Goal: Information Seeking & Learning: Learn about a topic

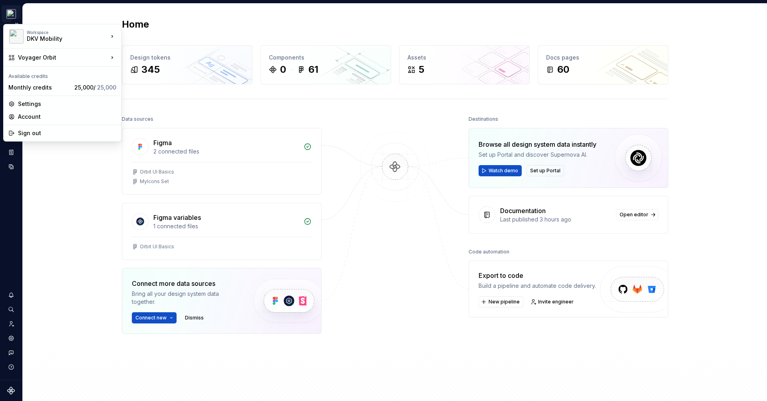
click at [15, 14] on html "Voyager Orbit JS Design system data Home Design tokens 345 Components 0 61 Asse…" at bounding box center [383, 200] width 767 height 401
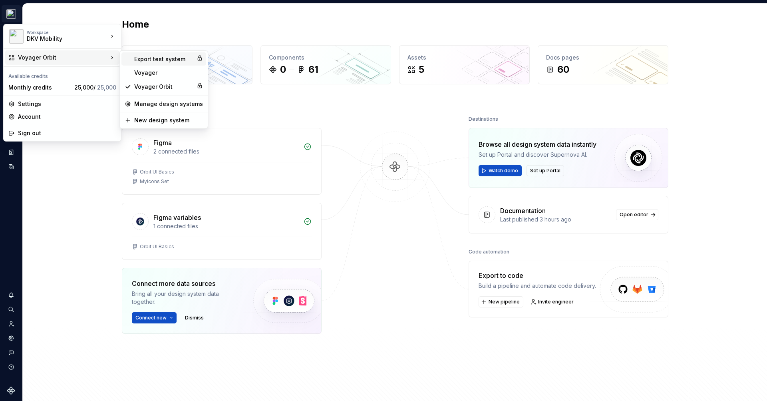
click at [151, 60] on div "Export test system" at bounding box center [163, 59] width 59 height 8
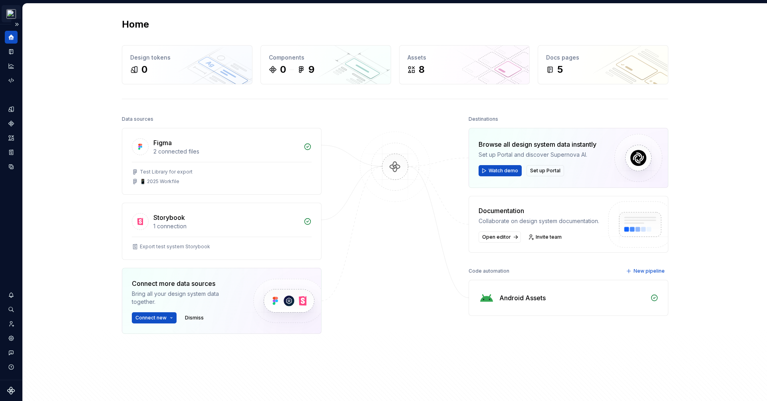
click at [4, 13] on html "Export test system JS Design system data Home Design tokens 0 Components 0 9 As…" at bounding box center [383, 200] width 767 height 401
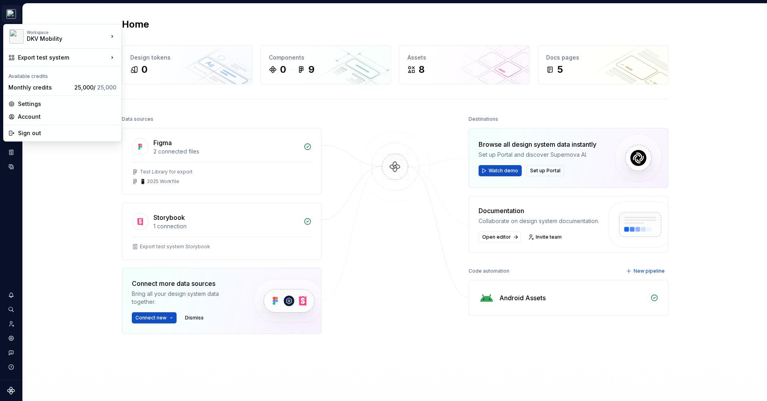
click at [66, 17] on html "Export test system JS Design system data Home Design tokens 0 Components 0 9 As…" at bounding box center [383, 200] width 767 height 401
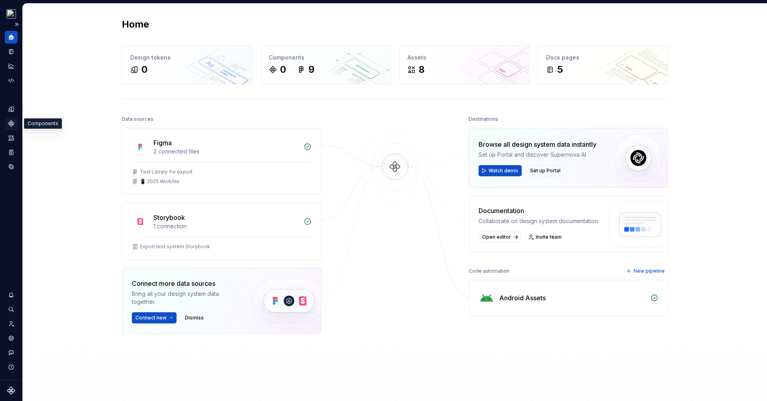
click at [11, 123] on icon "Components" at bounding box center [11, 124] width 6 height 6
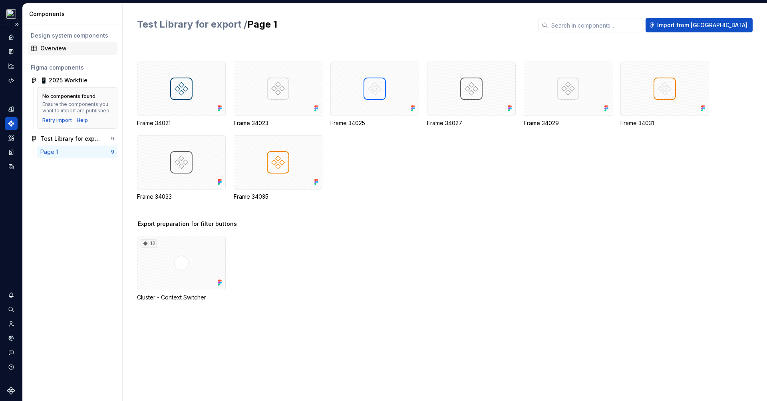
click at [61, 45] on div "Overview" at bounding box center [77, 48] width 74 height 8
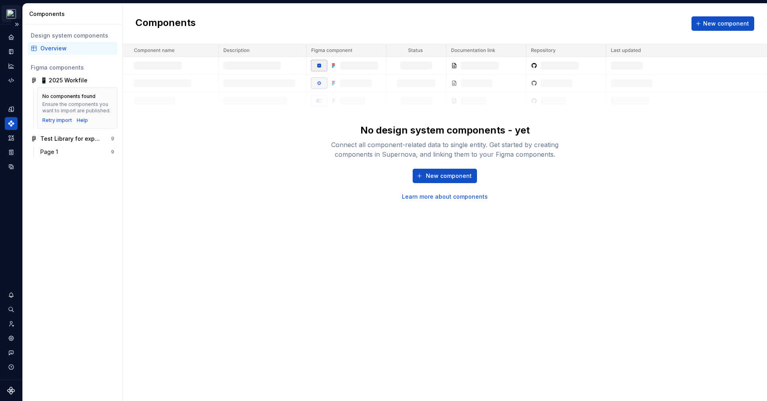
click at [12, 13] on html "Export test system JS Design system data Components Design system components Ov…" at bounding box center [383, 200] width 767 height 401
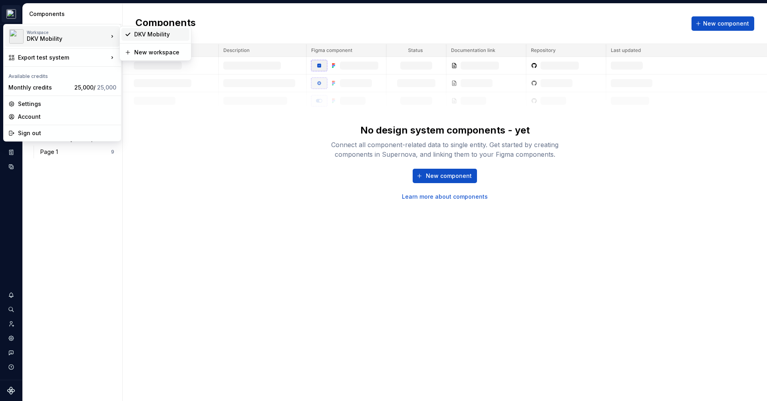
click at [140, 34] on div "DKV Mobility" at bounding box center [160, 34] width 52 height 8
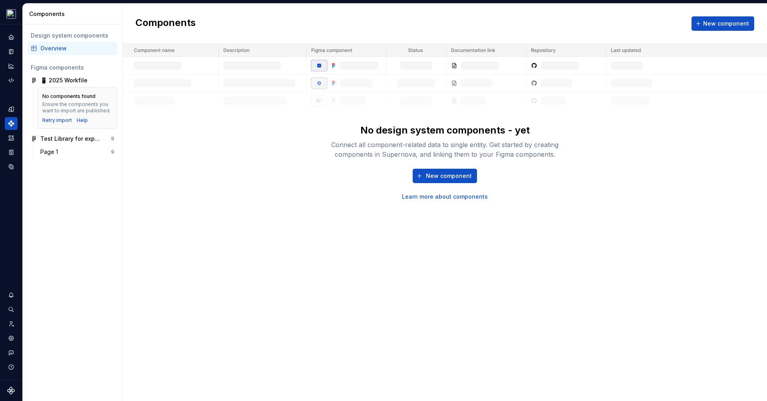
click at [12, 388] on icon "Supernova Logo" at bounding box center [11, 390] width 8 height 8
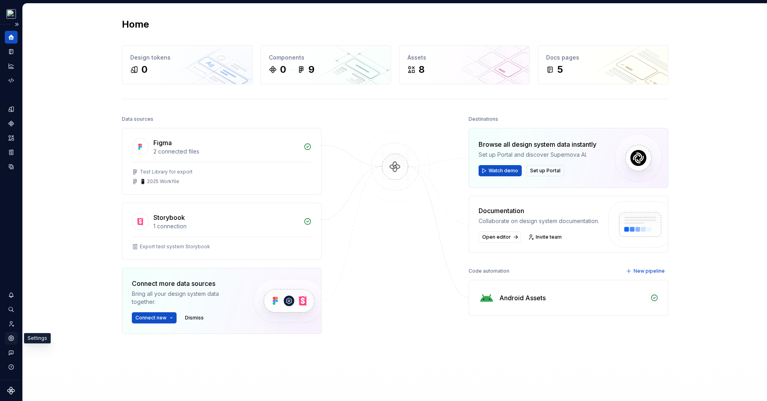
click at [11, 340] on icon "Settings" at bounding box center [10, 337] width 5 height 5
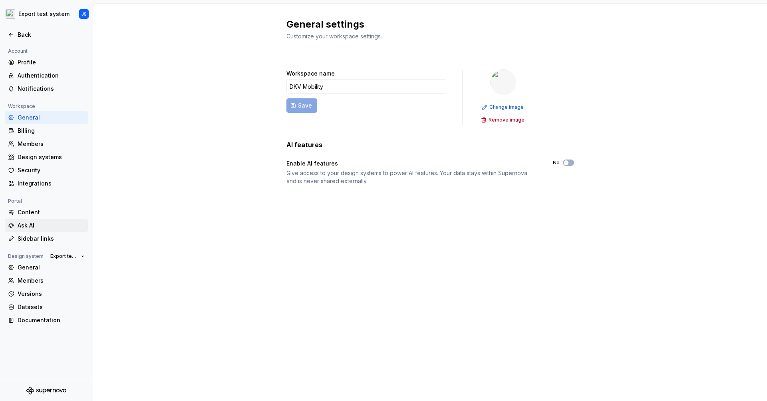
click at [26, 228] on div "Ask AI" at bounding box center [51, 225] width 67 height 8
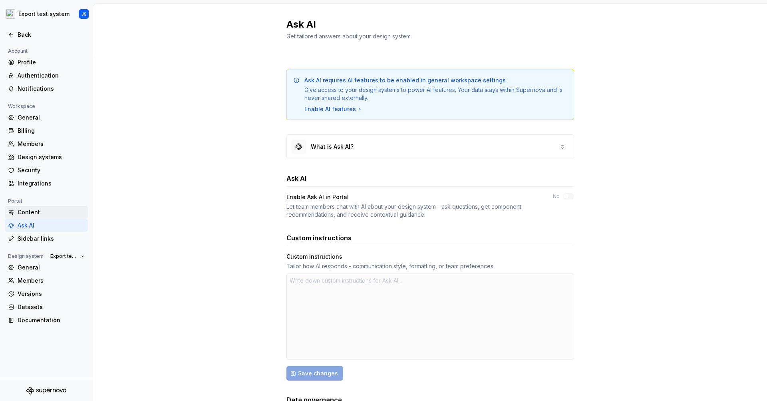
click at [30, 209] on div "Content" at bounding box center [51, 212] width 67 height 8
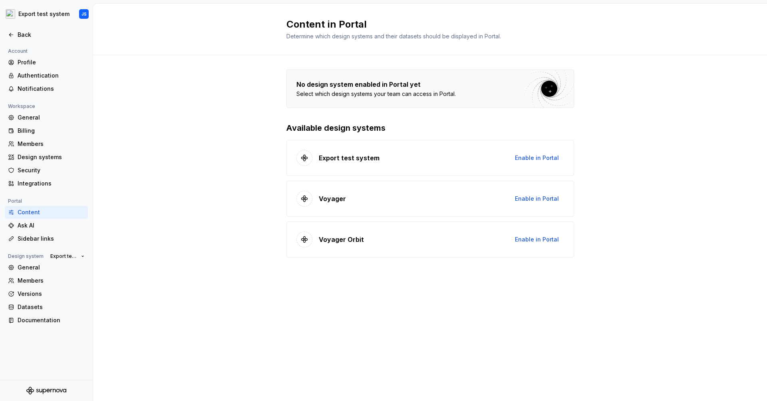
click at [382, 84] on div at bounding box center [430, 89] width 287 height 38
click at [364, 30] on h2 "Content in Portal" at bounding box center [425, 24] width 278 height 13
click at [525, 158] on span "Enable in Portal" at bounding box center [537, 158] width 44 height 8
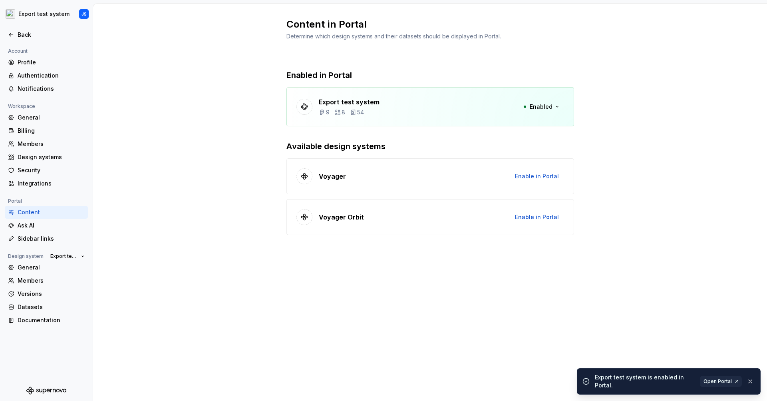
click at [528, 159] on div "Voyager Enable in Portal" at bounding box center [430, 176] width 288 height 36
click at [725, 379] on span "Open Portal" at bounding box center [718, 381] width 28 height 6
click at [545, 107] on span "Enabled" at bounding box center [541, 107] width 23 height 8
click at [531, 124] on div "Disable from Portal" at bounding box center [526, 124] width 54 height 8
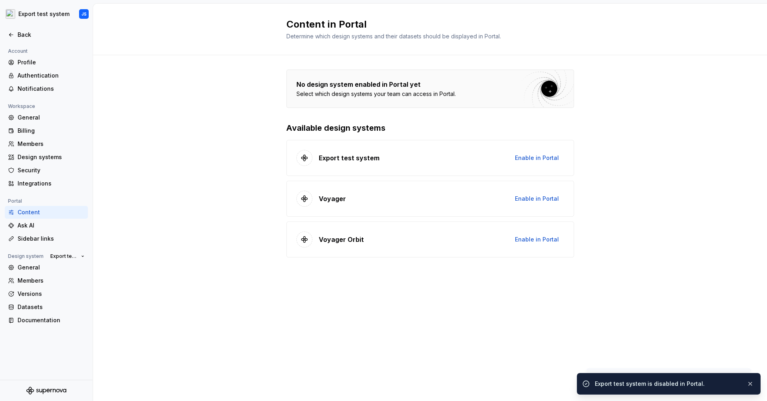
click at [529, 48] on div "Content in Portal Determine which design systems and their datasets should be d…" at bounding box center [430, 30] width 674 height 52
click at [267, 159] on div "No design system enabled in Portal yet Select which design systems your team ca…" at bounding box center [430, 171] width 674 height 233
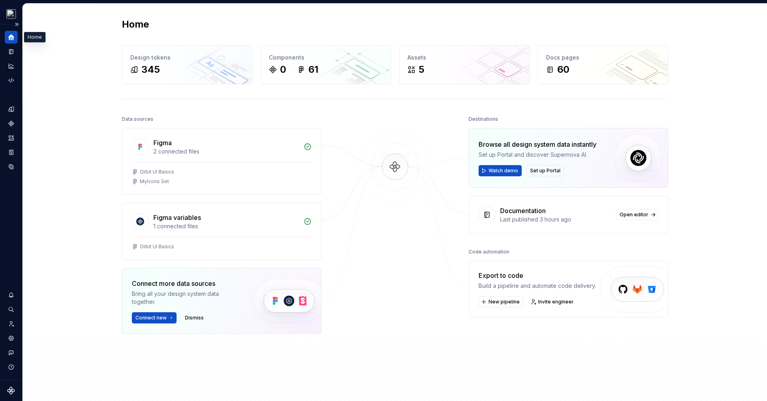
click at [12, 34] on icon "Home" at bounding box center [11, 37] width 7 height 7
click at [16, 24] on button "Expand sidebar" at bounding box center [16, 24] width 11 height 11
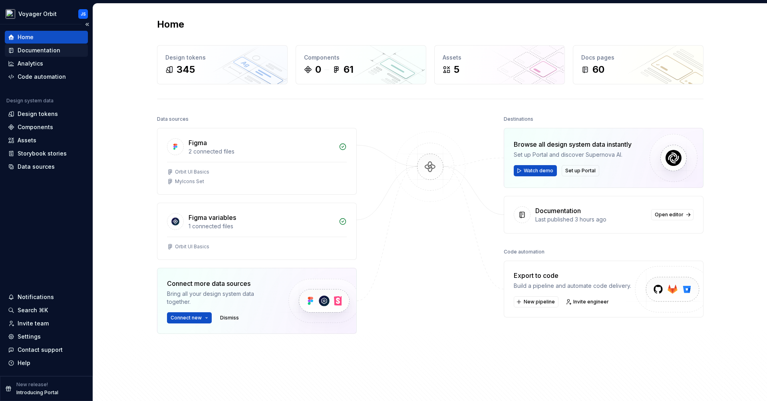
click at [46, 49] on div "Documentation" at bounding box center [39, 50] width 43 height 8
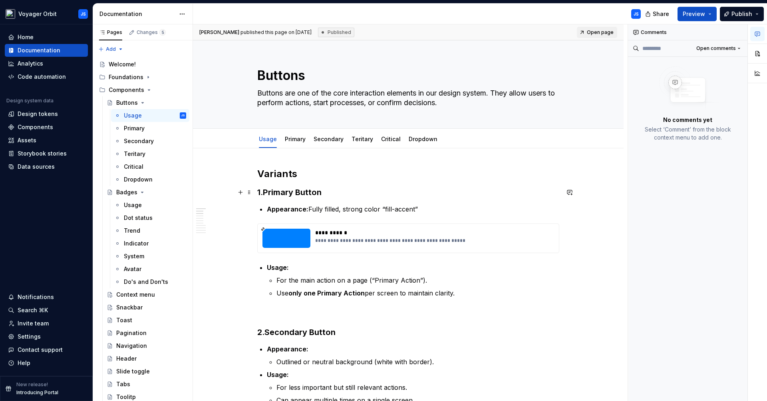
click at [326, 188] on h3 "1. Primary Button" at bounding box center [408, 192] width 302 height 11
click at [730, 50] on span "Open comments" at bounding box center [716, 48] width 40 height 6
click at [730, 50] on div "Comments Open comments No comments yet Select ‘Comment’ from the block context …" at bounding box center [697, 212] width 139 height 377
click at [443, 13] on div "JS" at bounding box center [420, 14] width 454 height 21
click at [89, 21] on button "Collapse sidebar" at bounding box center [87, 24] width 11 height 11
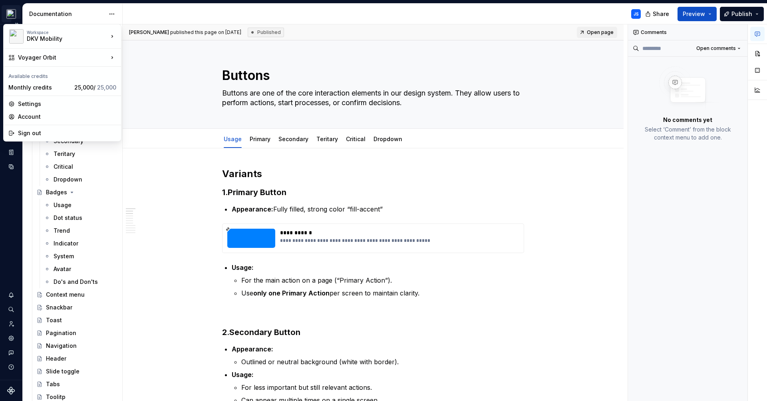
click at [19, 14] on html "Voyager Orbit JS Design system data Documentation JS Share Preview Publish Page…" at bounding box center [383, 200] width 767 height 401
click at [211, 13] on html "Voyager Orbit JS Design system data Documentation JS Share Preview Publish Page…" at bounding box center [383, 200] width 767 height 401
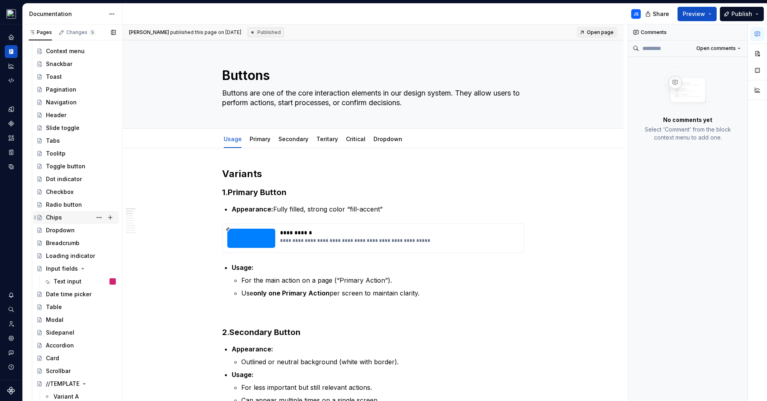
scroll to position [243, 0]
click at [53, 214] on div "Chips" at bounding box center [54, 217] width 16 height 8
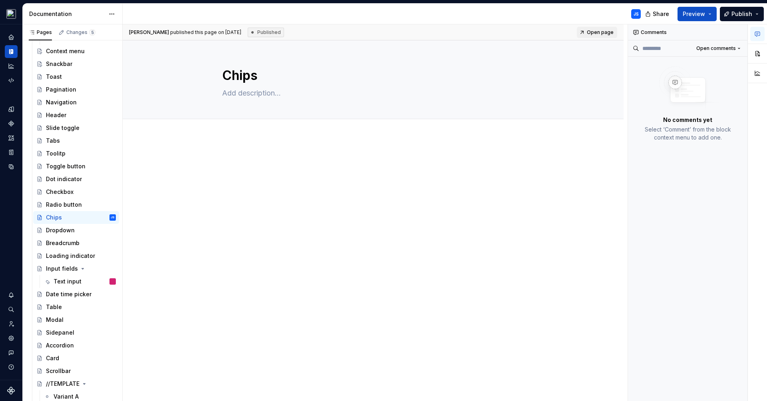
click at [273, 155] on div at bounding box center [373, 226] width 501 height 179
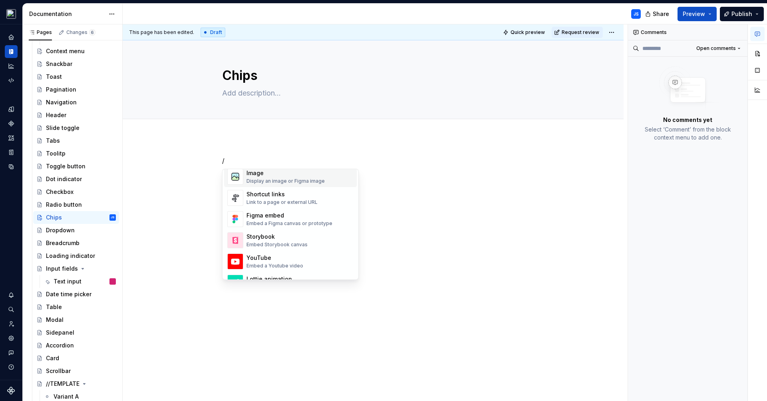
scroll to position [357, 0]
click at [259, 240] on div "Embed Storybook canvas" at bounding box center [277, 243] width 61 height 6
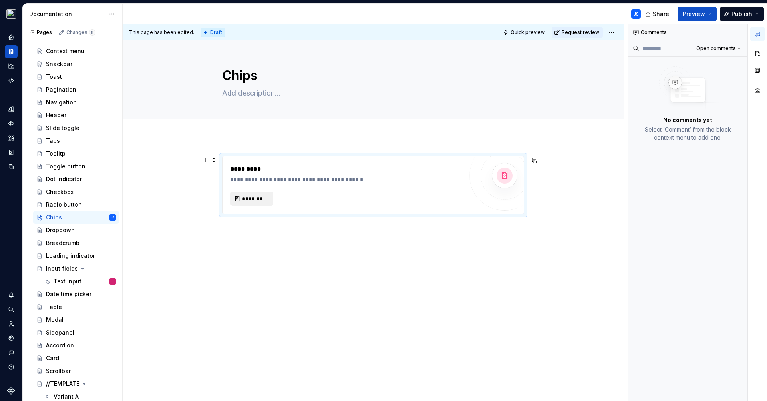
click at [246, 197] on span "*********" at bounding box center [255, 199] width 26 height 8
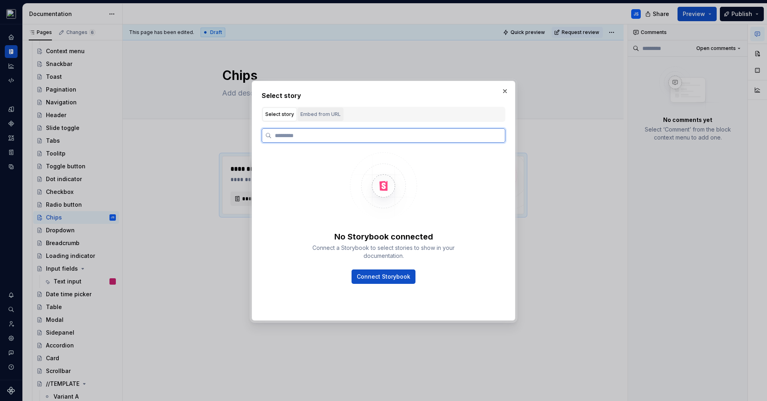
type textarea "*"
paste input "**********"
type input "**********"
drag, startPoint x: 398, startPoint y: 275, endPoint x: 436, endPoint y: 221, distance: 65.7
click at [436, 221] on div "No Storybook connected Connect a Storybook to select stories to show in your do…" at bounding box center [384, 217] width 168 height 131
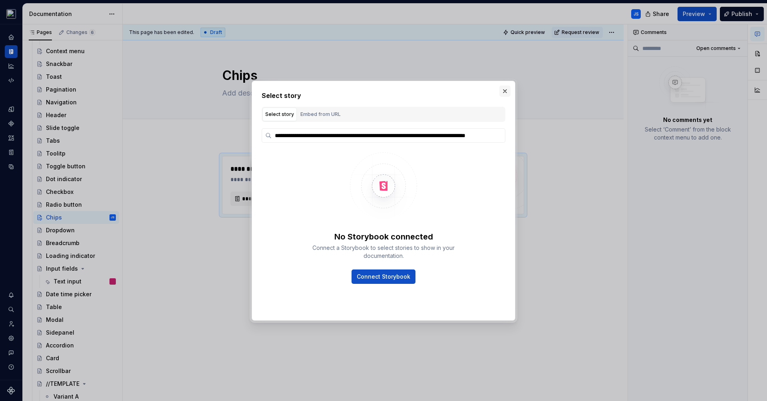
click at [505, 95] on button "button" at bounding box center [504, 91] width 11 height 11
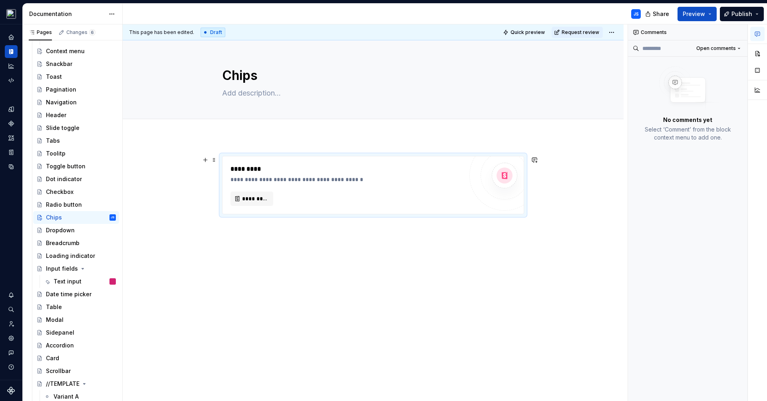
click at [530, 181] on div "**********" at bounding box center [373, 240] width 501 height 207
click at [449, 201] on div "*********" at bounding box center [347, 198] width 233 height 14
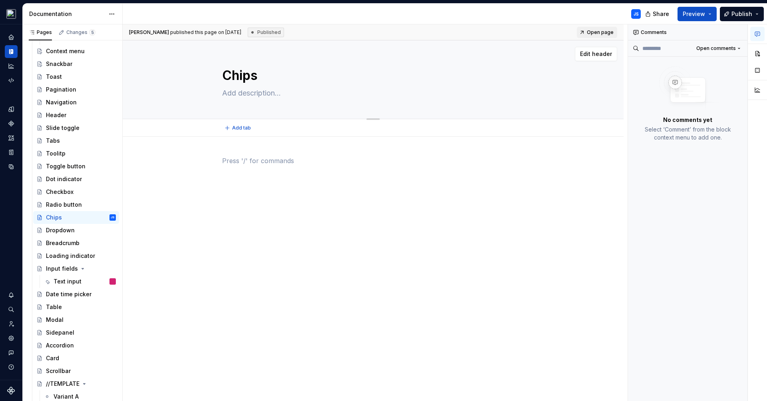
type textarea "*"
